Goal: Transaction & Acquisition: Purchase product/service

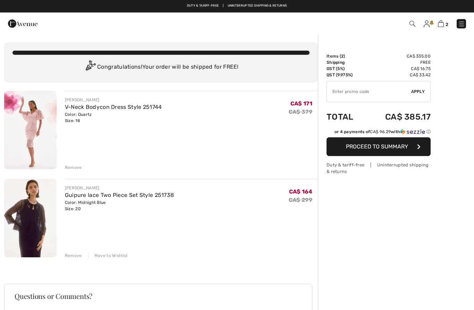
click at [464, 17] on div "2 Checkout" at bounding box center [334, 24] width 273 height 14
click at [464, 23] on img at bounding box center [461, 23] width 7 height 7
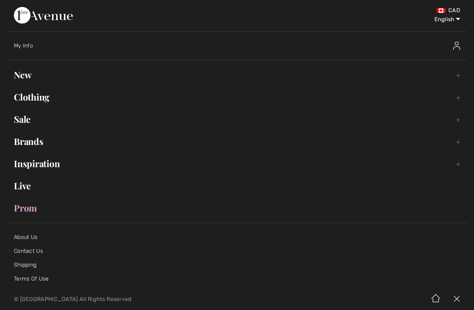
click at [32, 96] on link "Clothing Toggle submenu" at bounding box center [237, 97] width 460 height 15
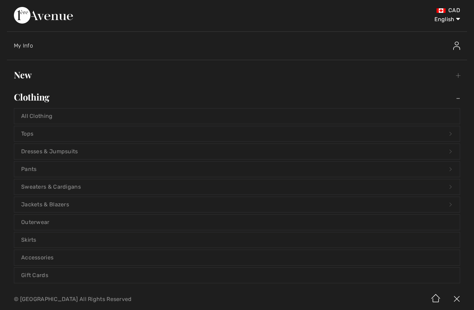
click at [32, 132] on link "Tops Open submenu" at bounding box center [237, 133] width 446 height 15
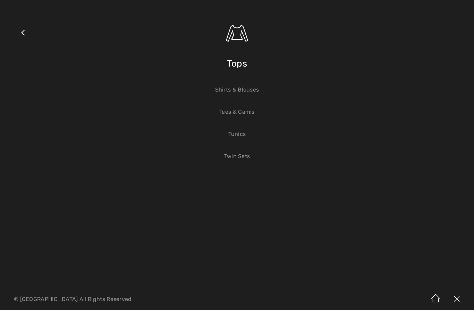
click at [235, 65] on span "Tops" at bounding box center [237, 63] width 20 height 25
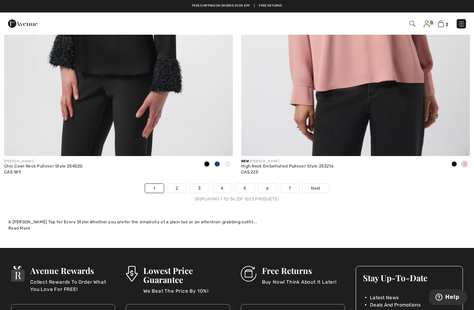
scroll to position [6755, 0]
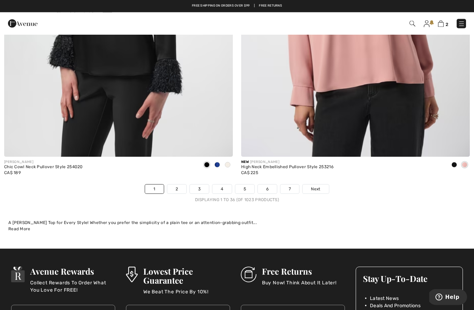
click at [177, 185] on link "2" at bounding box center [176, 189] width 19 height 9
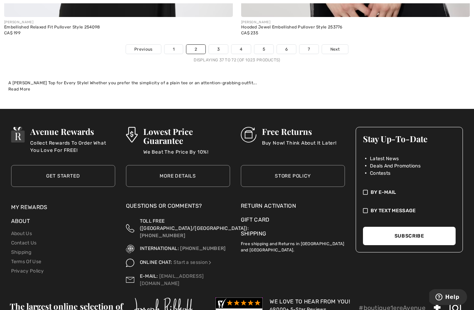
scroll to position [6895, 0]
